Goal: Information Seeking & Learning: Check status

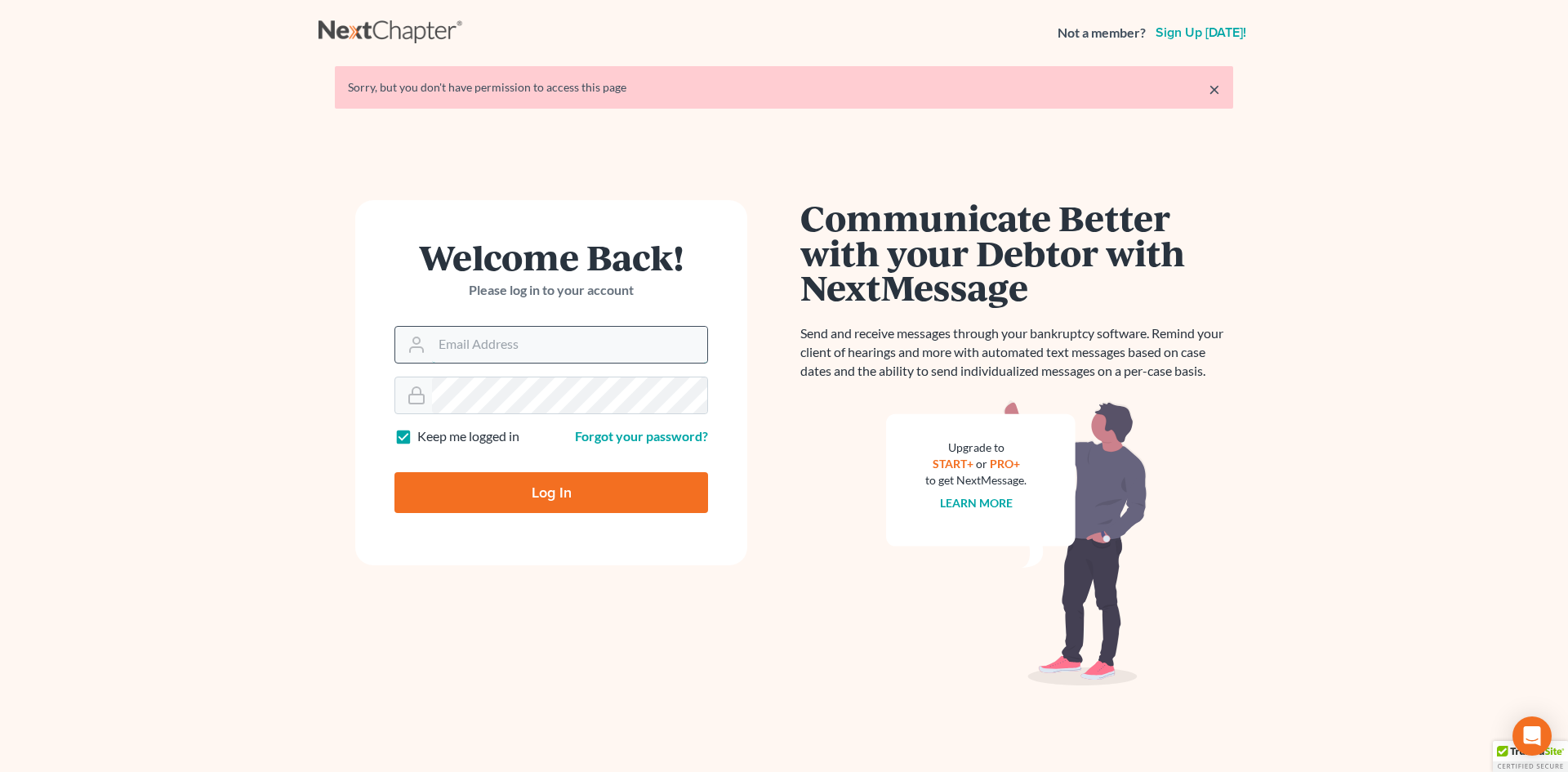
click at [488, 343] on input "Email Address" at bounding box center [570, 345] width 275 height 36
type input "shamira@haiglerlegal.com"
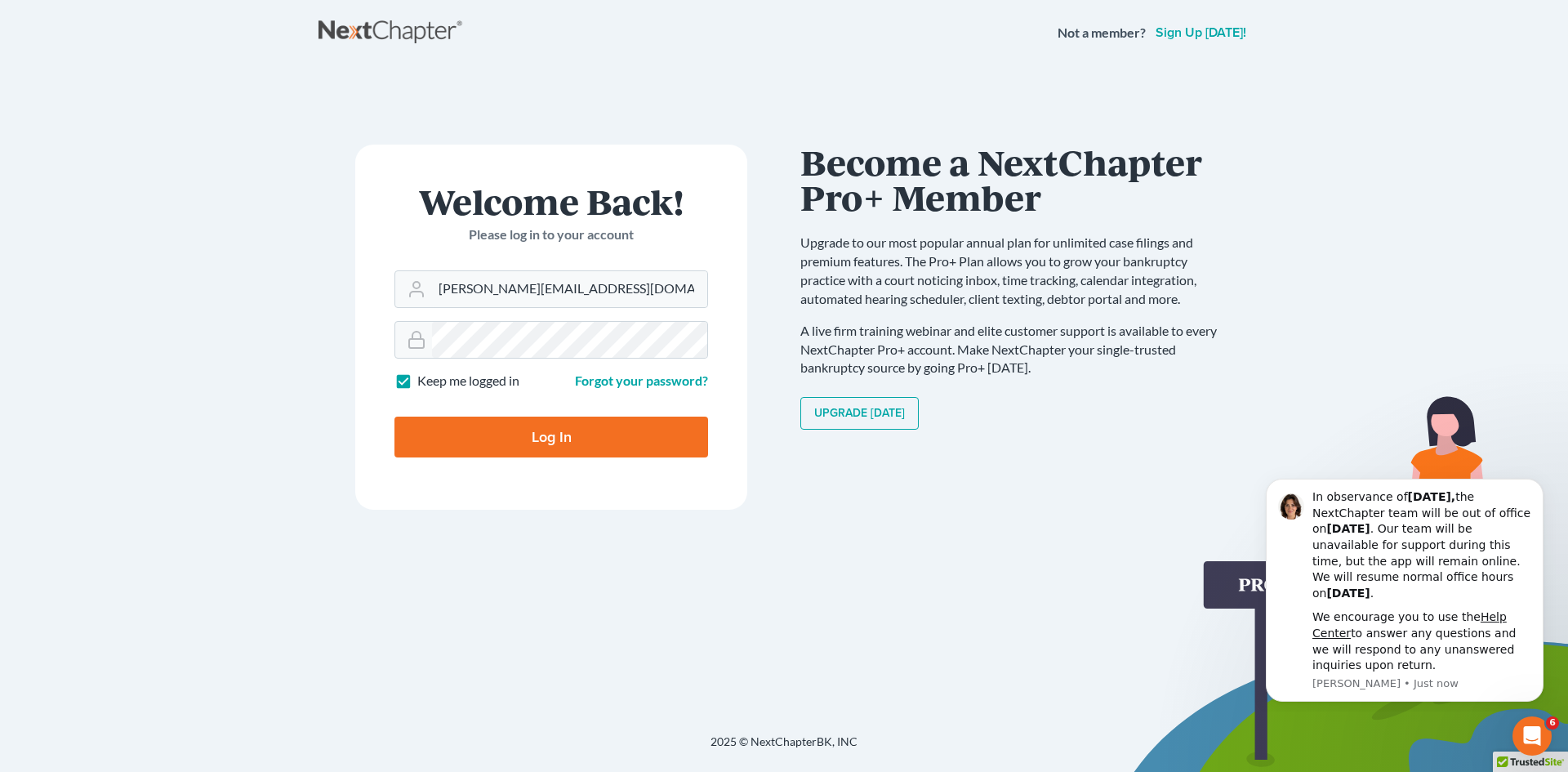
click at [475, 424] on input "Log In" at bounding box center [551, 437] width 313 height 41
type input "Thinking..."
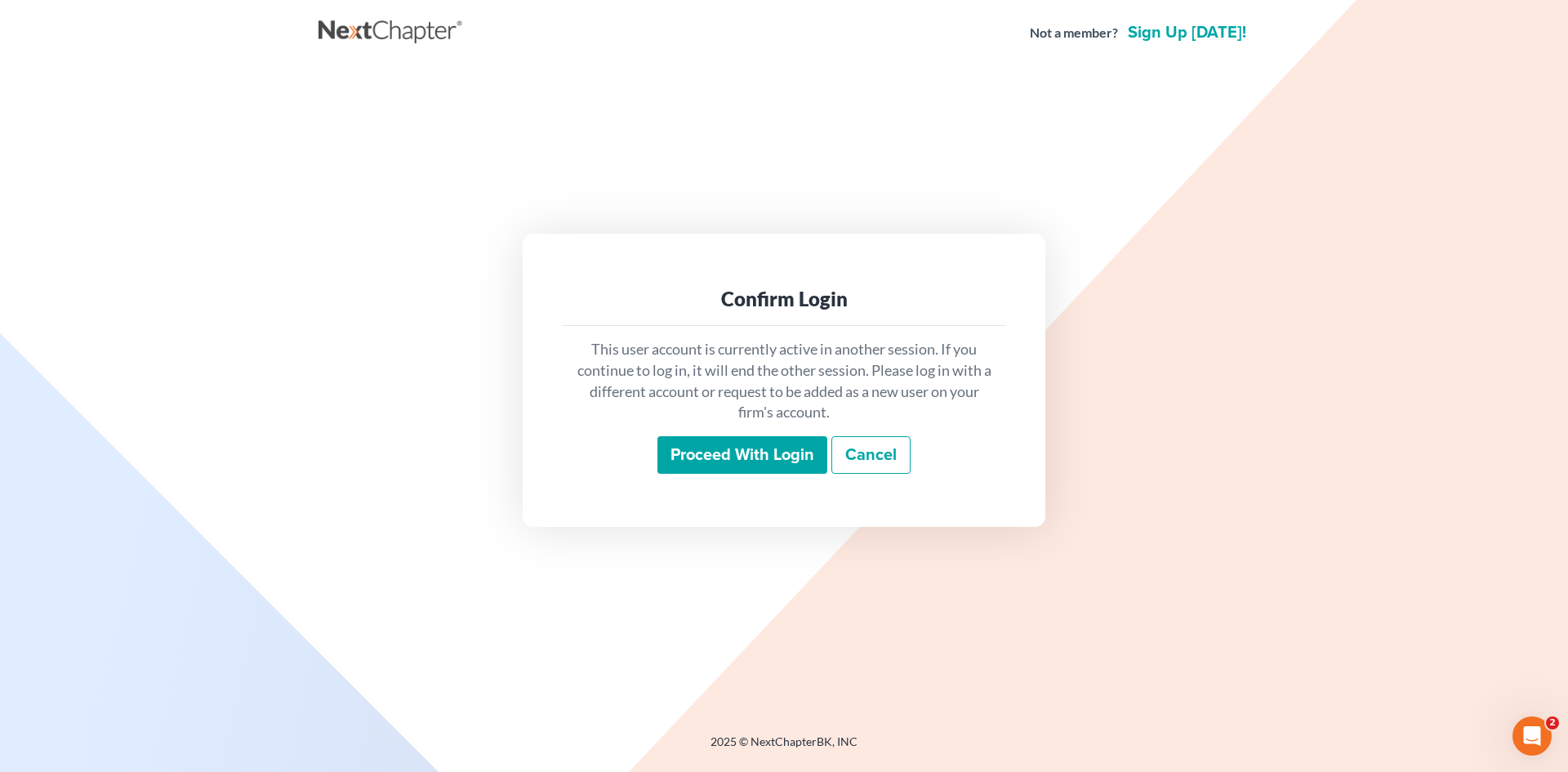
click at [706, 471] on input "Proceed with login" at bounding box center [743, 455] width 170 height 37
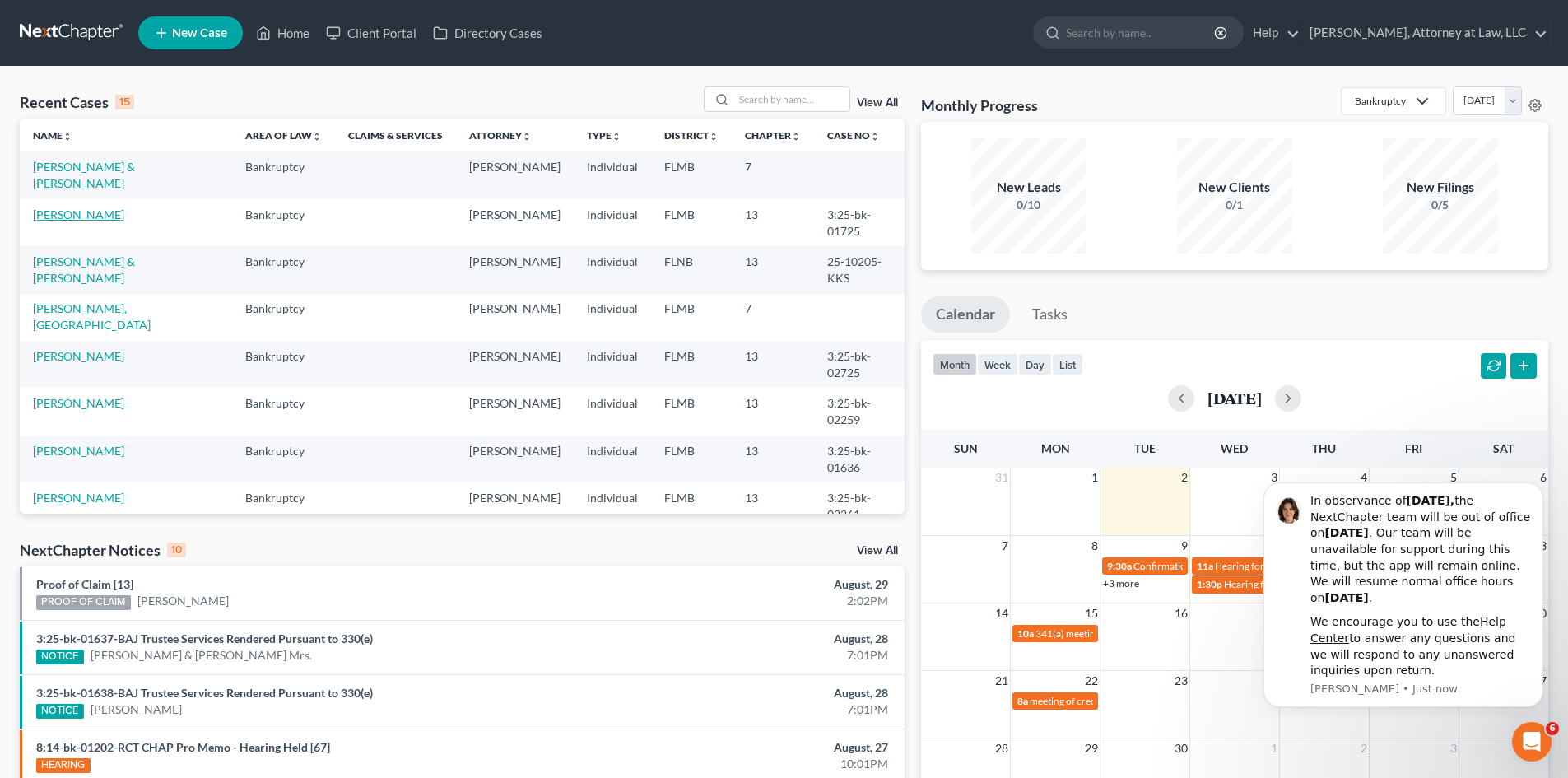
click at [47, 209] on link "JEAN, ANTOINE" at bounding box center [78, 214] width 92 height 14
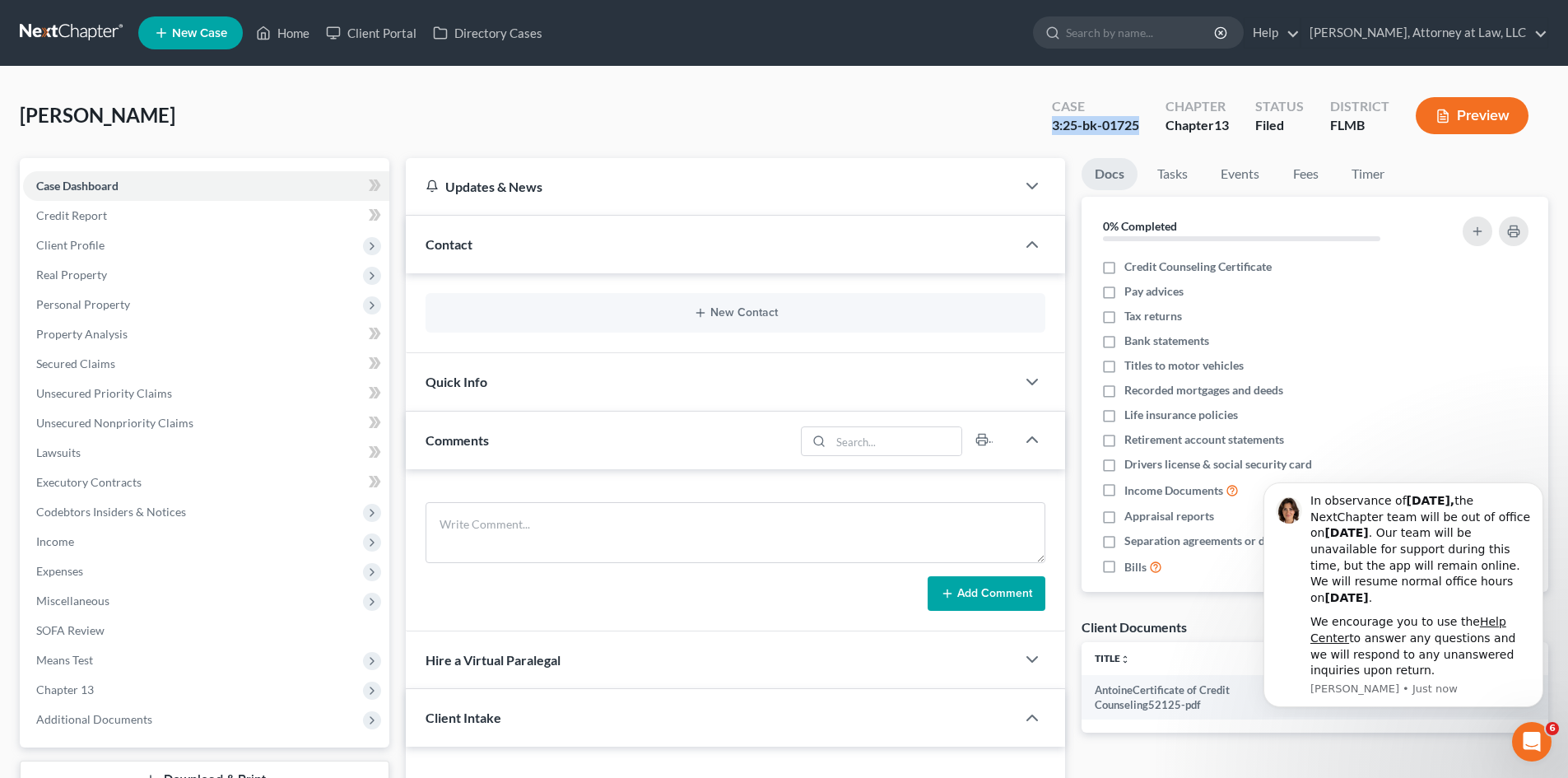
drag, startPoint x: 1151, startPoint y: 115, endPoint x: 1148, endPoint y: 124, distance: 9.5
click at [1148, 124] on div "Case 3:25-bk-01725" at bounding box center [1095, 117] width 114 height 49
click at [296, 31] on link "Home" at bounding box center [283, 33] width 70 height 30
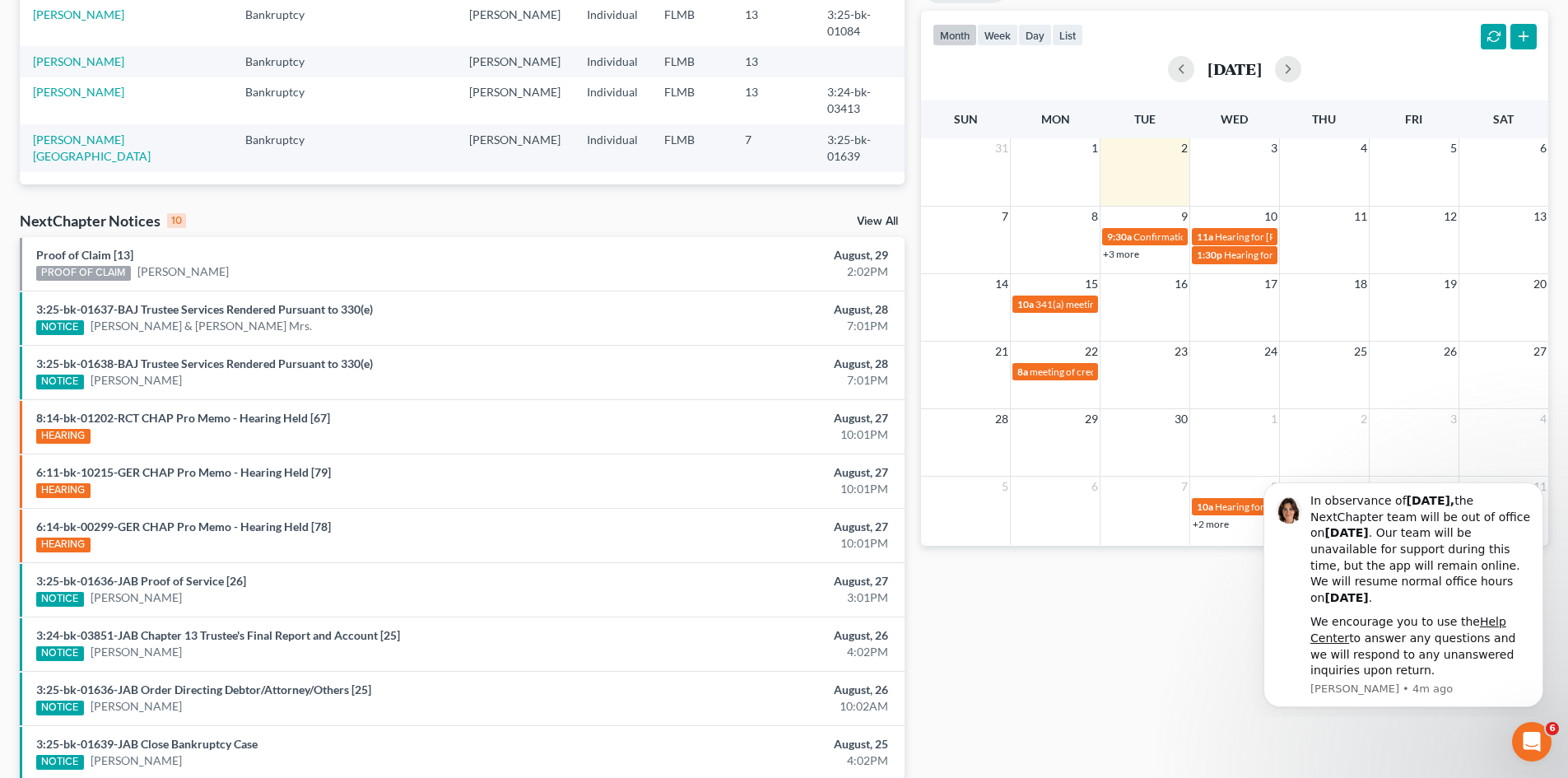
scroll to position [407, 0]
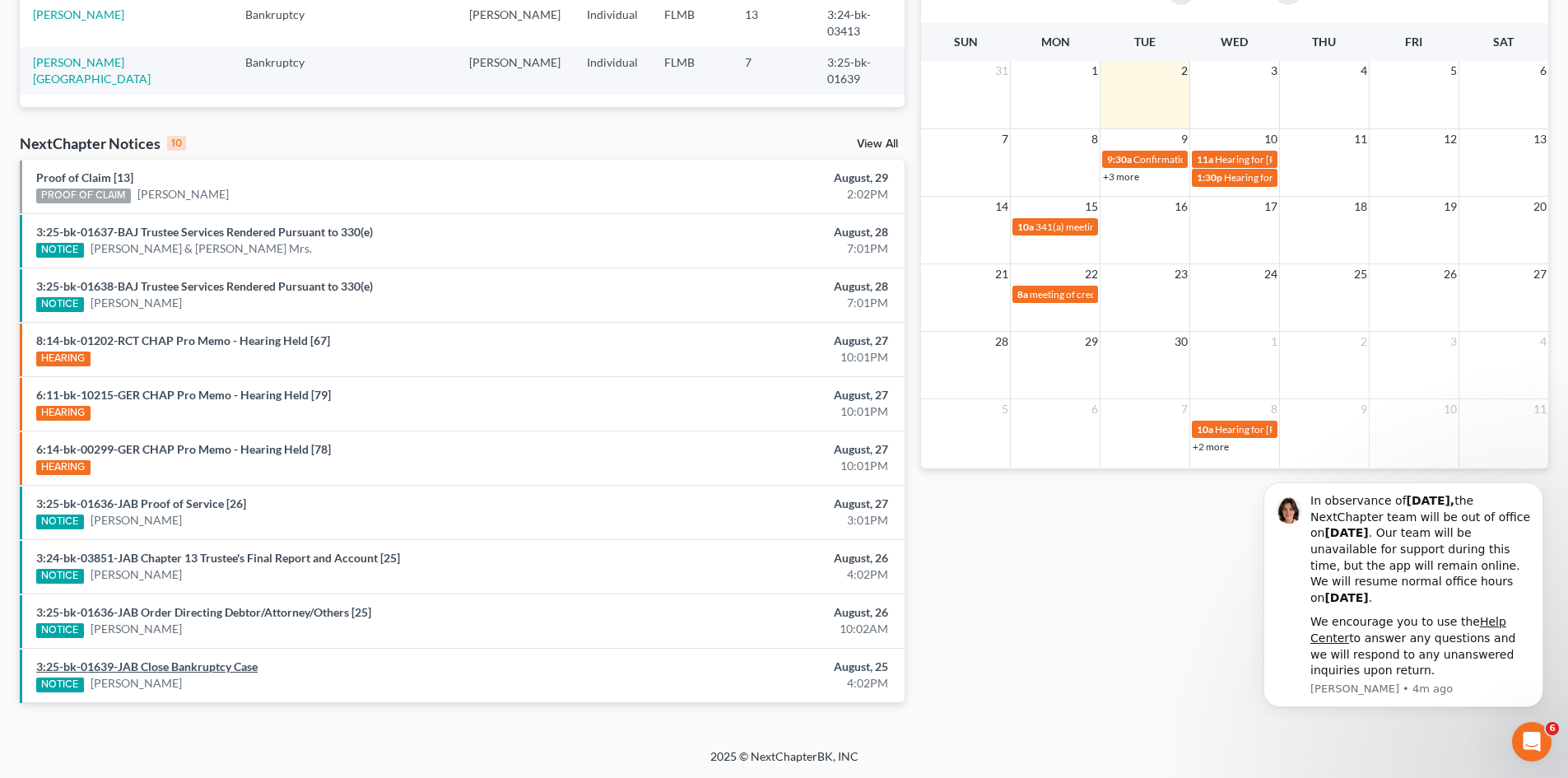
click at [69, 667] on link "3:25-bk-01639-JAB Close Bankruptcy Case" at bounding box center [146, 667] width 222 height 14
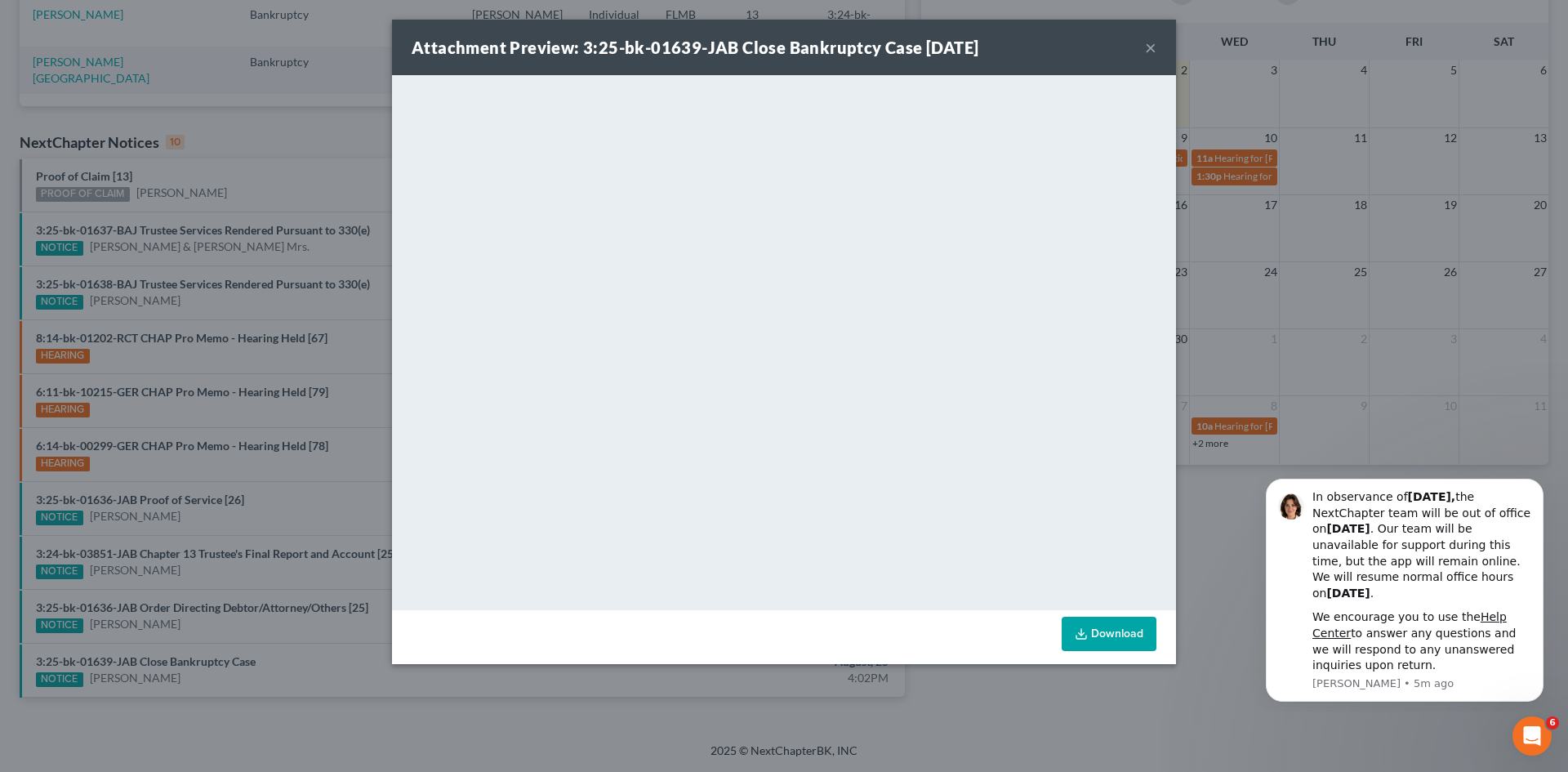
click at [1154, 45] on button "×" at bounding box center [1150, 47] width 11 height 20
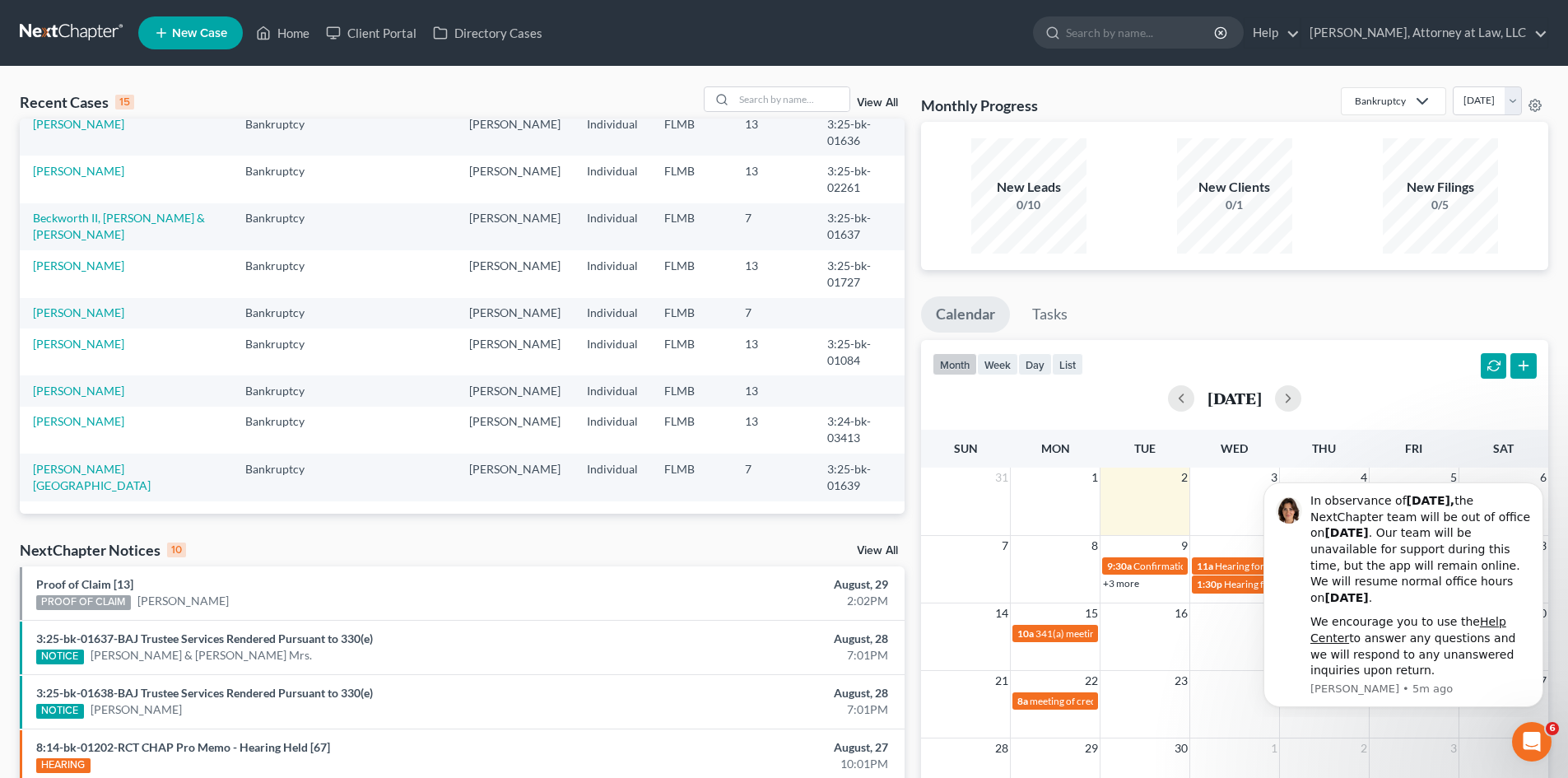
scroll to position [0, 0]
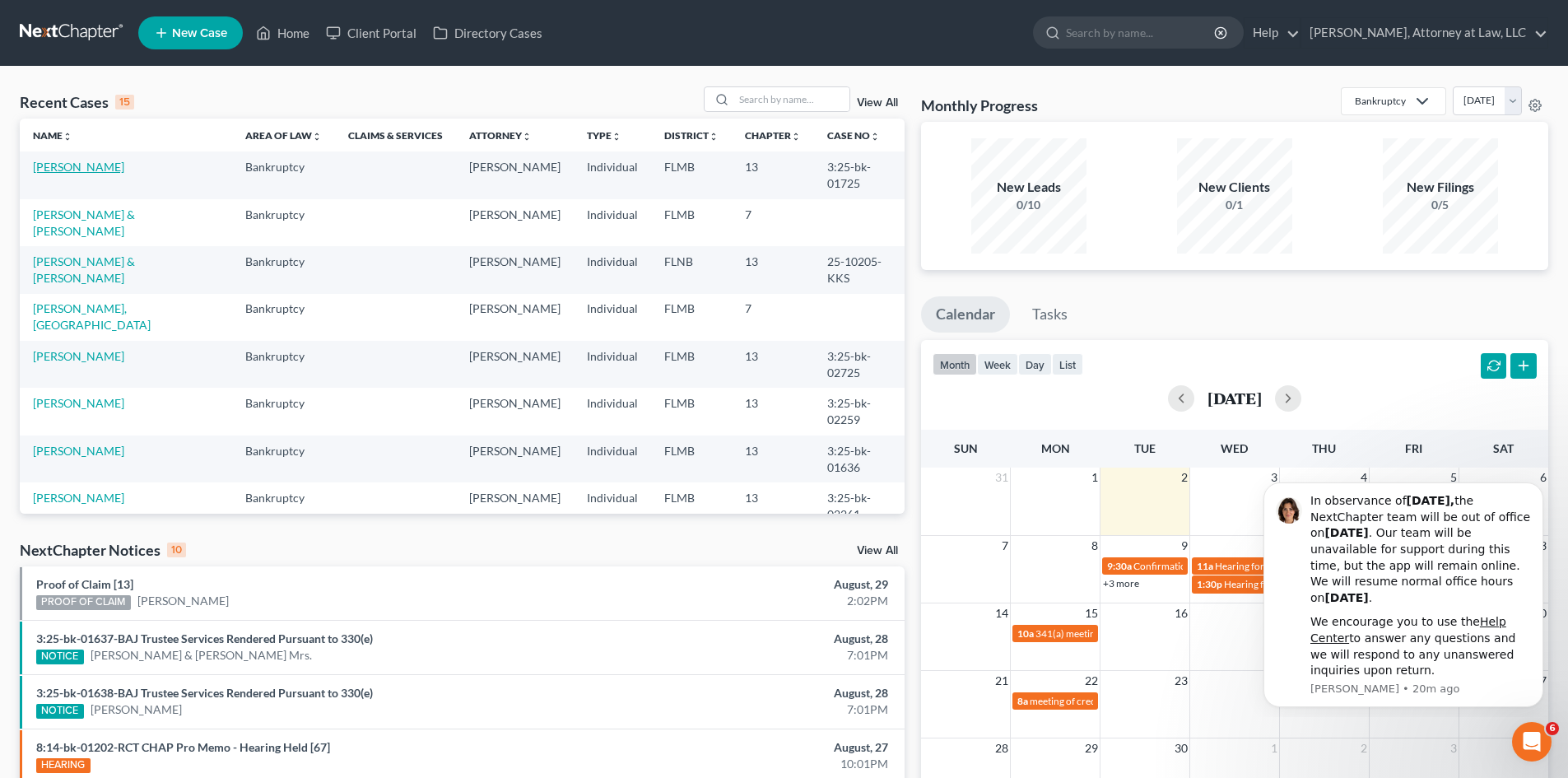
click at [74, 170] on link "JEAN, ANTOINE" at bounding box center [78, 167] width 92 height 14
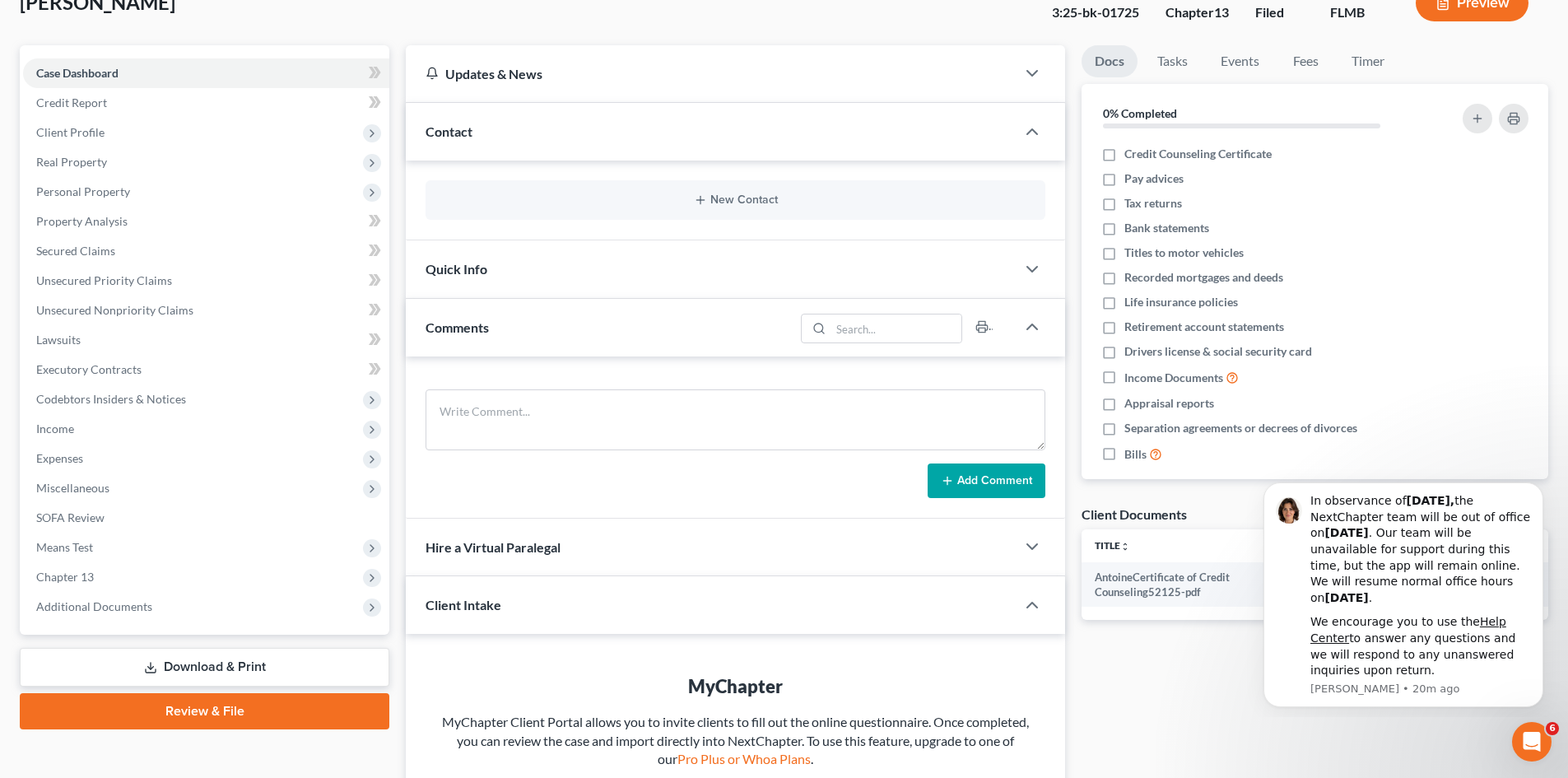
scroll to position [247, 0]
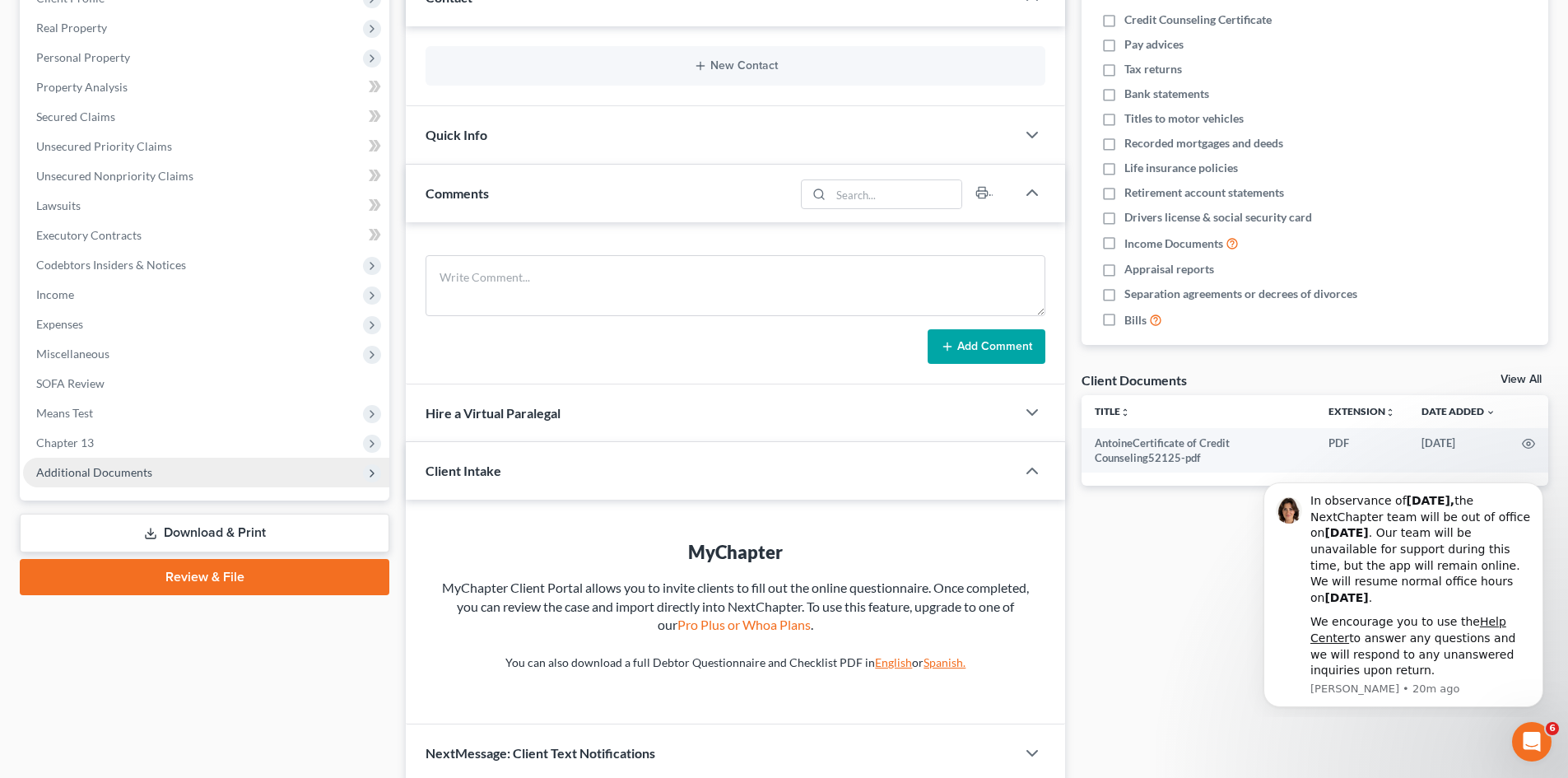
click at [92, 468] on span "Additional Documents" at bounding box center [94, 472] width 116 height 14
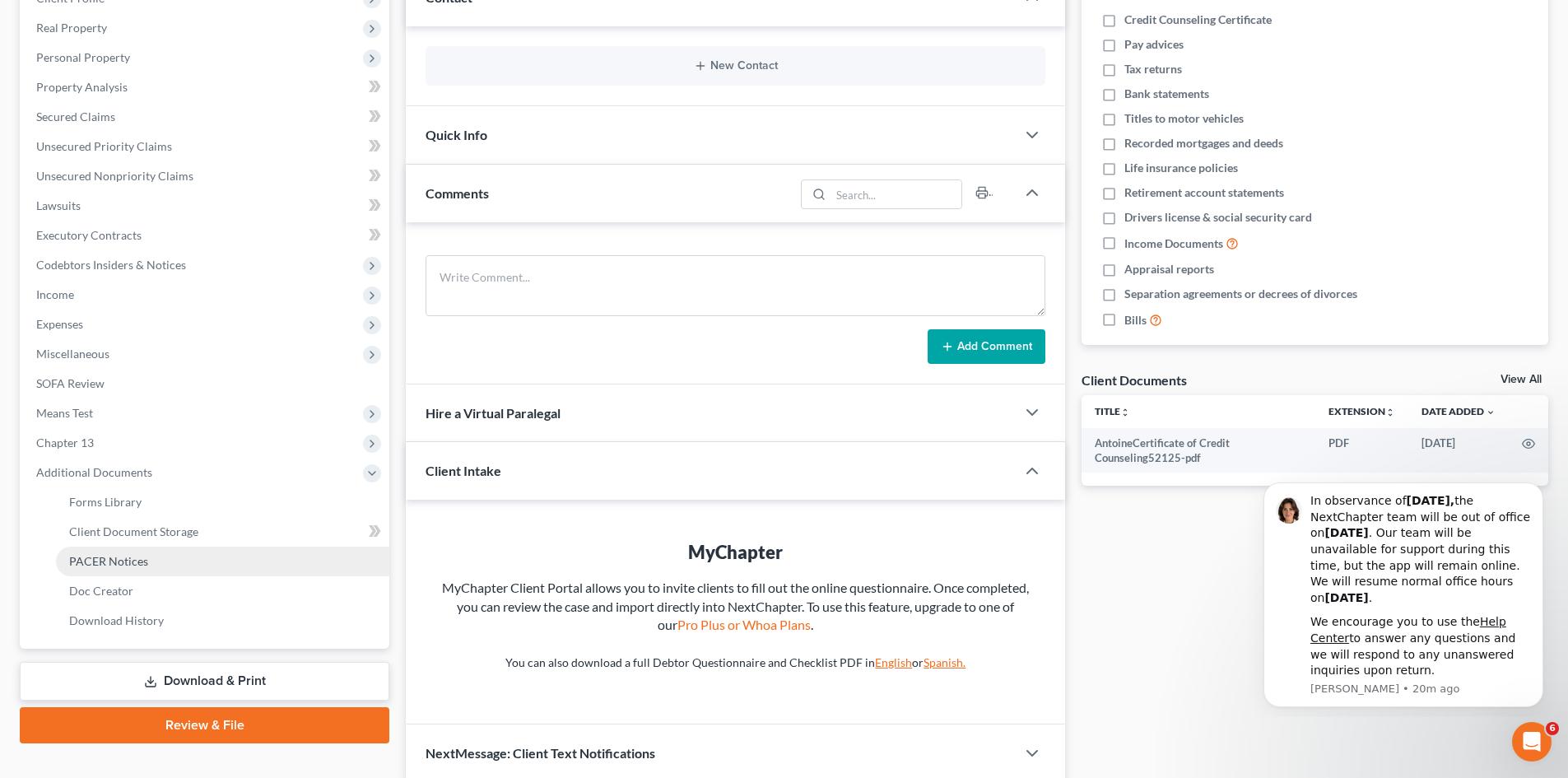
click at [134, 564] on span "PACER Notices" at bounding box center [109, 561] width 79 height 14
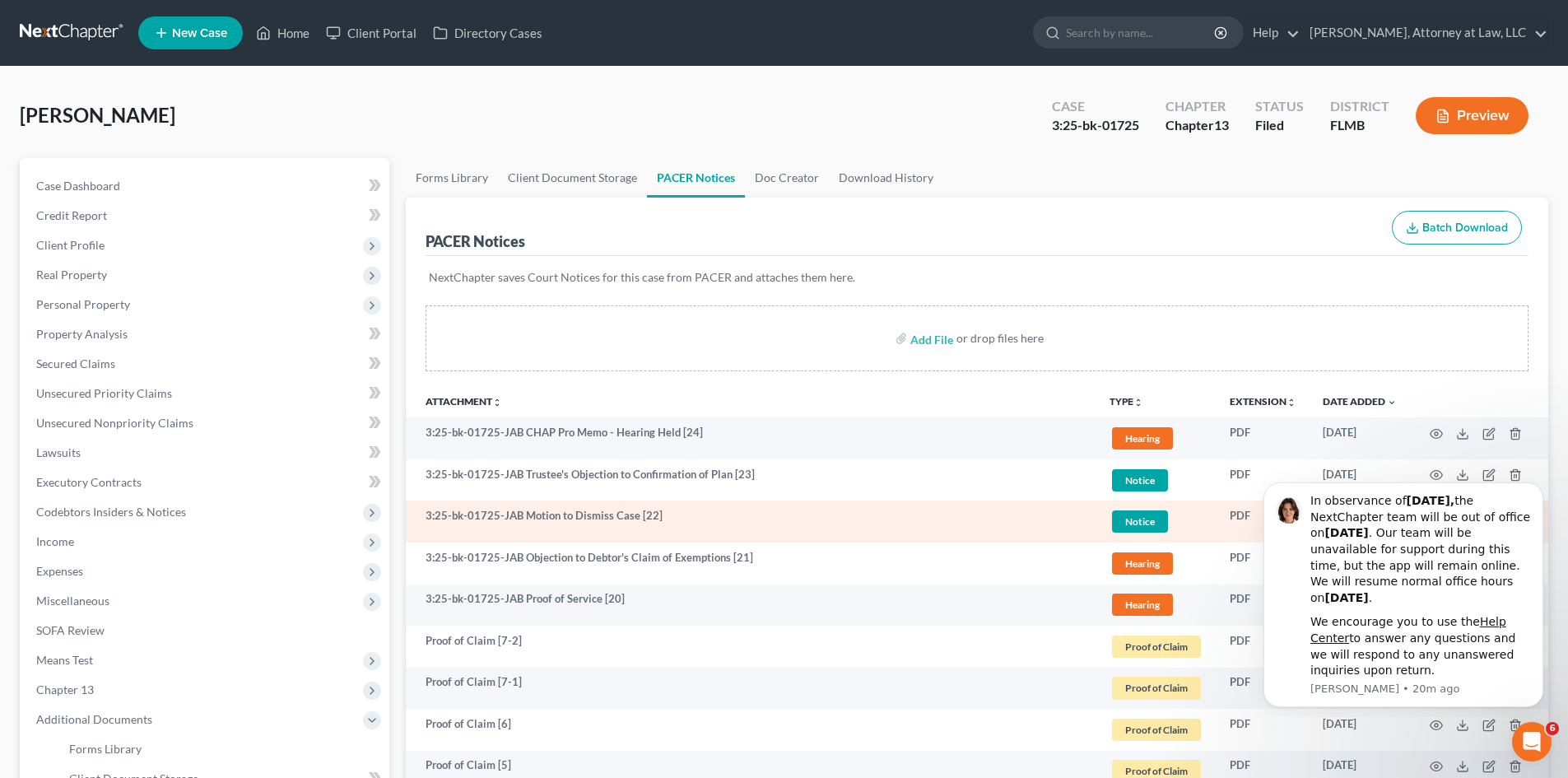
click at [478, 514] on td "3:25-bk-01725-JAB Motion to Dismiss Case [22]" at bounding box center [750, 521] width 690 height 42
click at [1138, 491] on span "Notice" at bounding box center [1139, 480] width 56 height 22
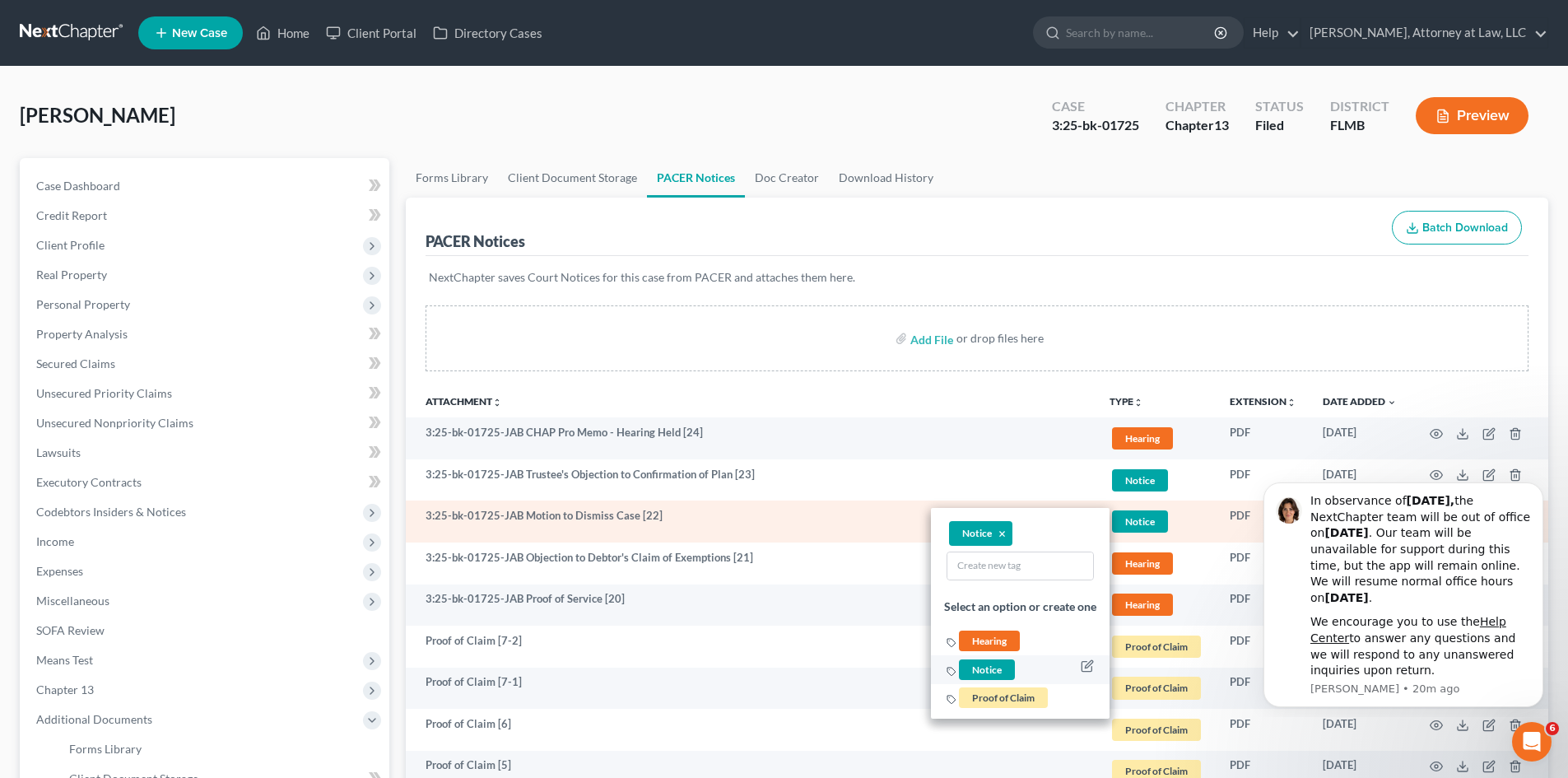
click at [991, 669] on span "Notice" at bounding box center [986, 670] width 56 height 21
click at [951, 668] on icon at bounding box center [951, 672] width 9 height 9
click at [977, 669] on span "Notice" at bounding box center [986, 670] width 56 height 21
click at [1081, 665] on icon "button" at bounding box center [1086, 668] width 10 height 10
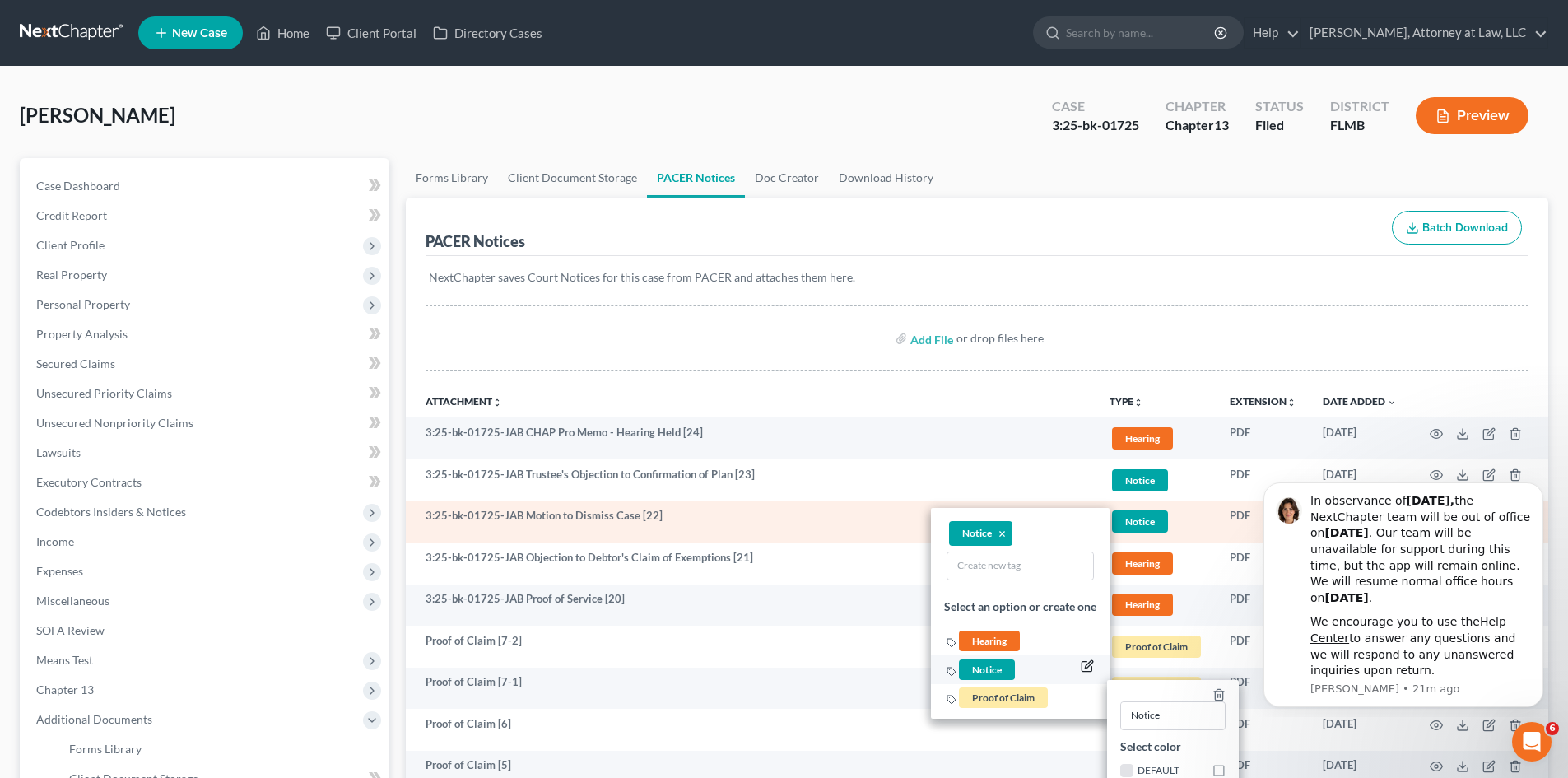
scroll to position [247, 0]
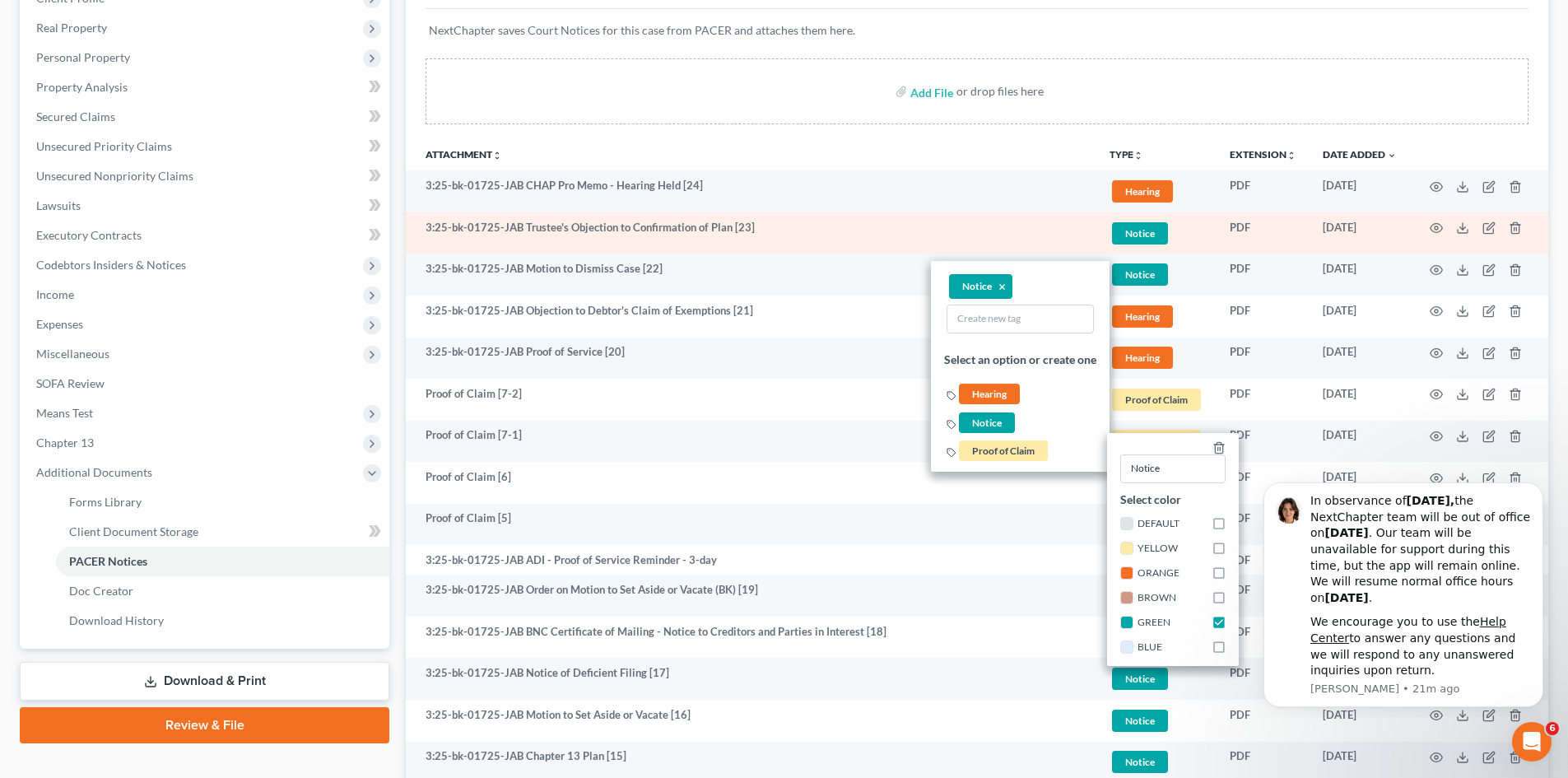
click at [802, 217] on td "3:25-bk-01725-JAB Trustee's Objection to Confirmation of Plan [23]" at bounding box center [750, 233] width 690 height 42
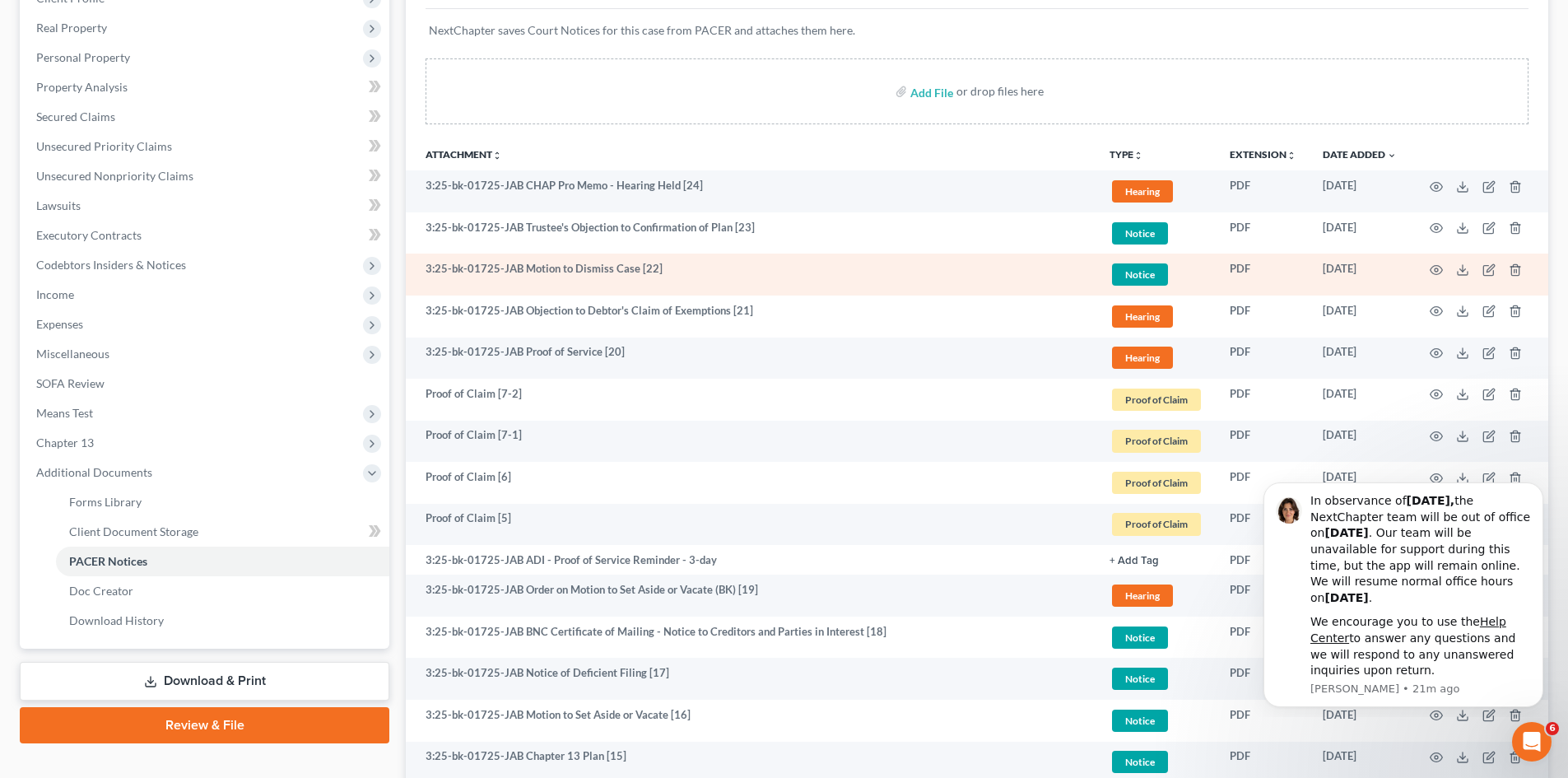
click at [544, 266] on td "3:25-bk-01725-JAB Motion to Dismiss Case [22]" at bounding box center [750, 274] width 690 height 42
drag, startPoint x: 544, startPoint y: 266, endPoint x: 578, endPoint y: 264, distance: 34.1
click at [546, 266] on td "3:25-bk-01725-JAB Motion to Dismiss Case [22]" at bounding box center [750, 274] width 690 height 42
click at [1434, 271] on icon "button" at bounding box center [1435, 270] width 13 height 13
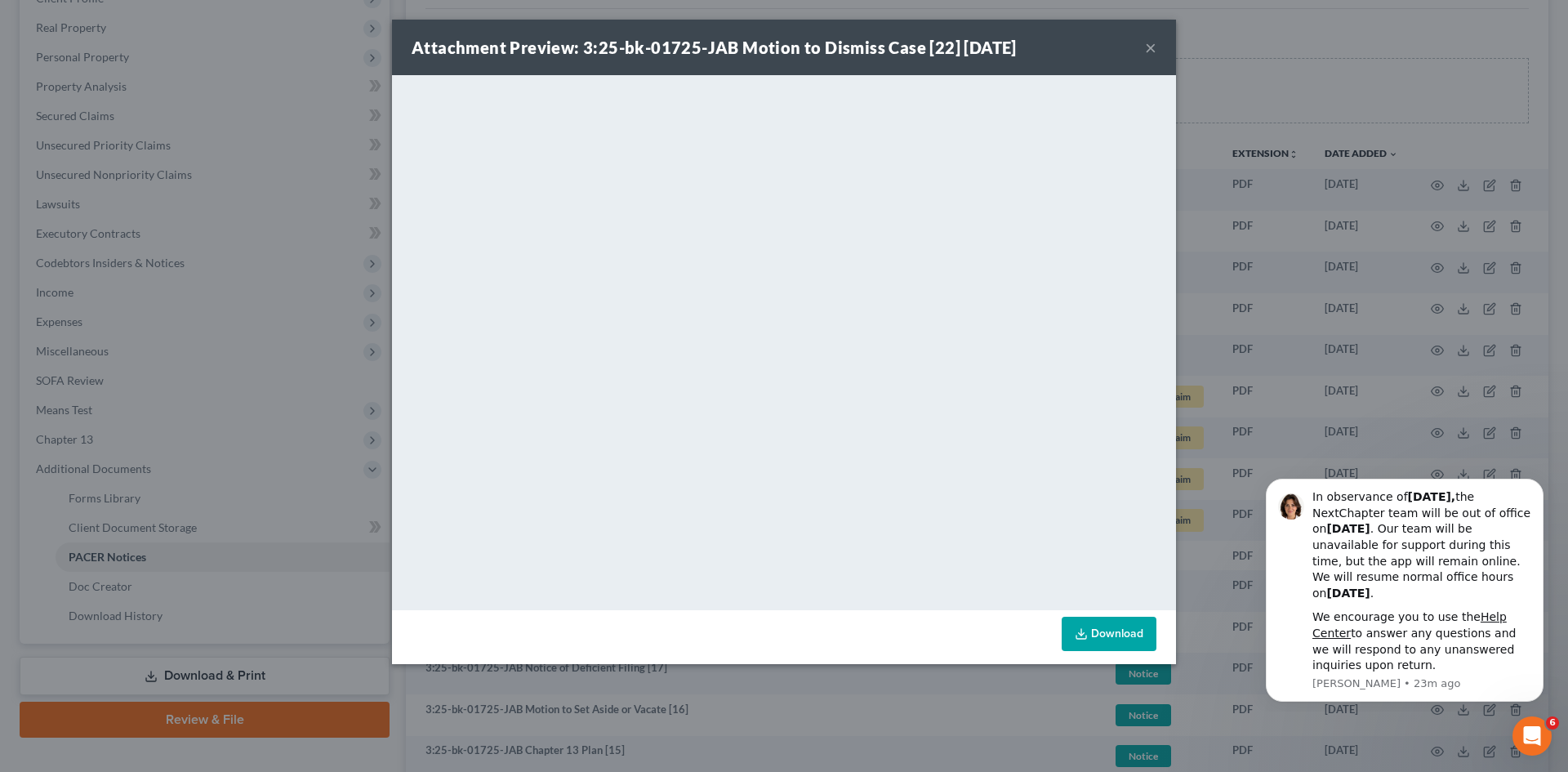
click at [1167, 53] on div "Attachment Preview: 3:25-bk-01725-JAB Motion to Dismiss Case [22] 07/30/2025 ×" at bounding box center [784, 47] width 784 height 55
click at [1141, 50] on div "Attachment Preview: 3:25-bk-01725-JAB Motion to Dismiss Case [22] 07/30/2025 ×" at bounding box center [784, 47] width 784 height 55
click at [1159, 50] on div "Attachment Preview: 3:25-bk-01725-JAB Motion to Dismiss Case [22] 07/30/2025 ×" at bounding box center [784, 47] width 784 height 55
click at [1154, 48] on button "×" at bounding box center [1150, 47] width 11 height 20
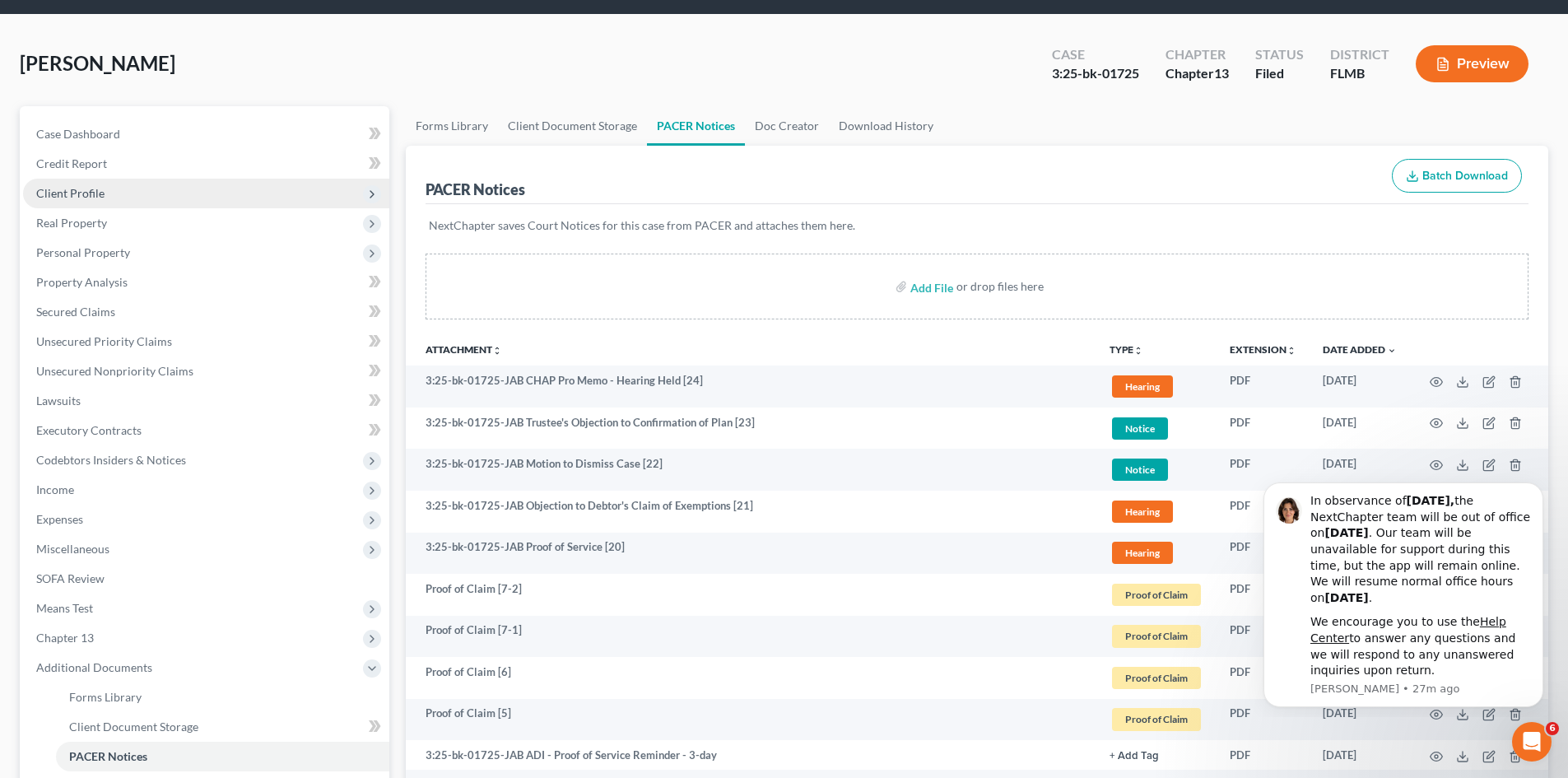
scroll to position [0, 0]
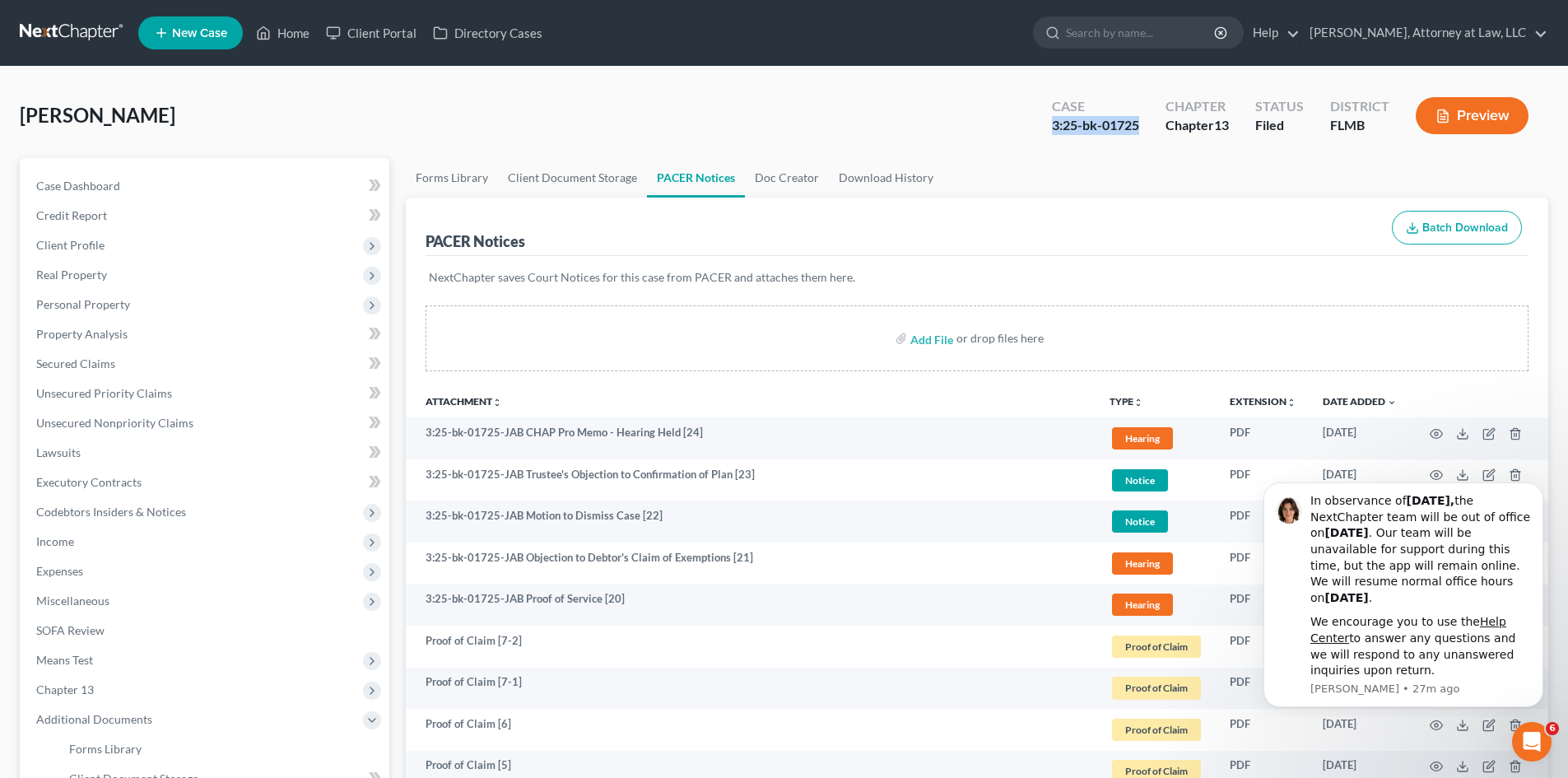
drag, startPoint x: 1140, startPoint y: 126, endPoint x: 1040, endPoint y: 140, distance: 101.0
click at [1040, 140] on div "Case 3:25-bk-01725" at bounding box center [1095, 117] width 114 height 49
copy div "3:25-bk-01725"
click at [292, 27] on link "Home" at bounding box center [283, 33] width 70 height 30
